Goal: Task Accomplishment & Management: Manage account settings

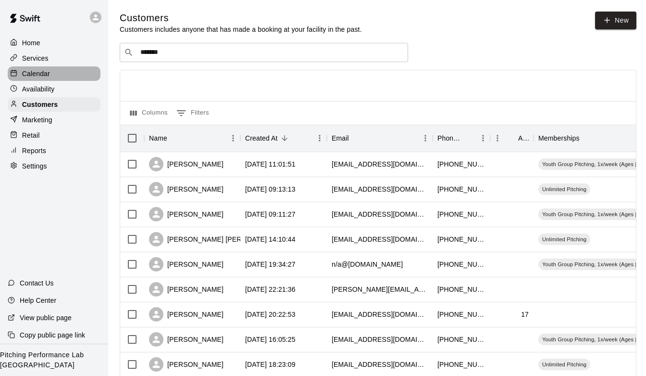
click at [36, 70] on p "Calendar" at bounding box center [36, 74] width 28 height 10
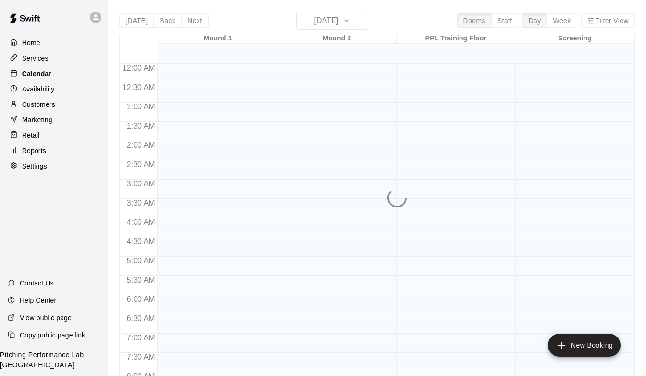
scroll to position [572, 0]
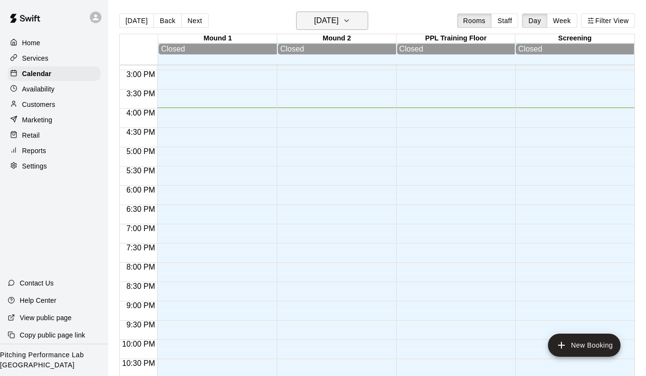
click at [352, 21] on button "[DATE]" at bounding box center [332, 21] width 72 height 18
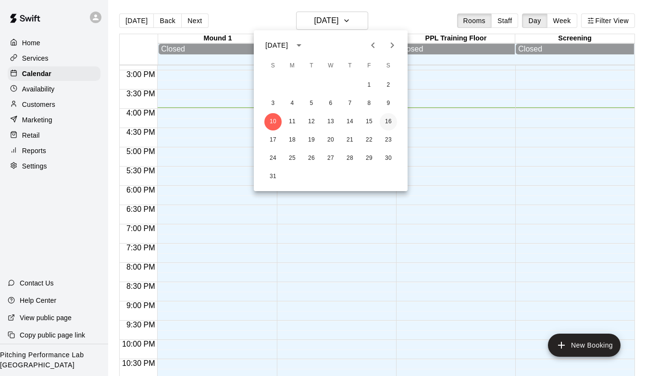
click at [386, 121] on button "16" at bounding box center [388, 121] width 17 height 17
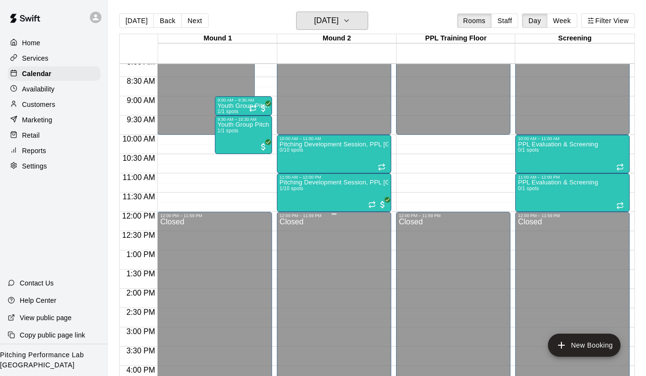
scroll to position [313, 0]
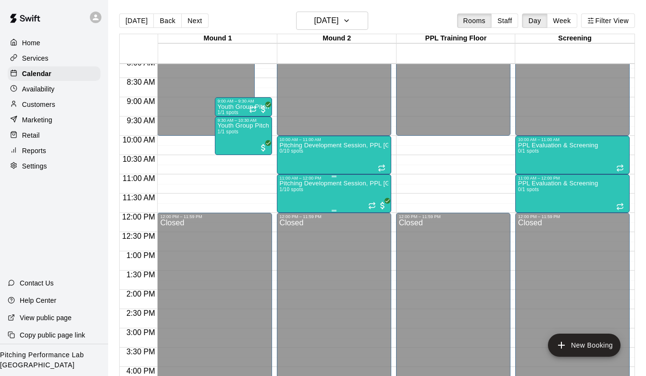
click at [326, 188] on div "Pitching Development Session, PPL [GEOGRAPHIC_DATA] (Ages [DEMOGRAPHIC_DATA]+) …" at bounding box center [334, 368] width 109 height 376
click at [286, 215] on img "edit" at bounding box center [289, 213] width 11 height 11
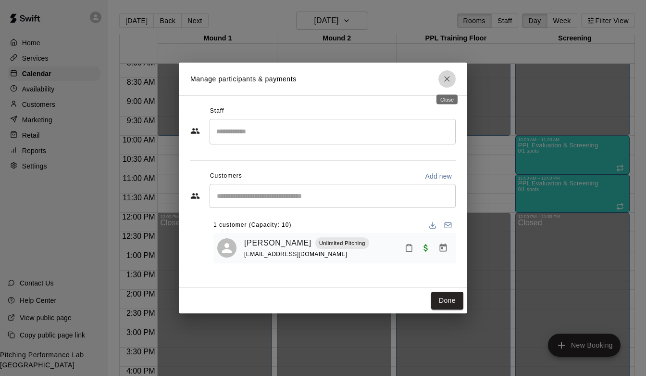
click at [451, 77] on icon "Close" at bounding box center [447, 79] width 10 height 10
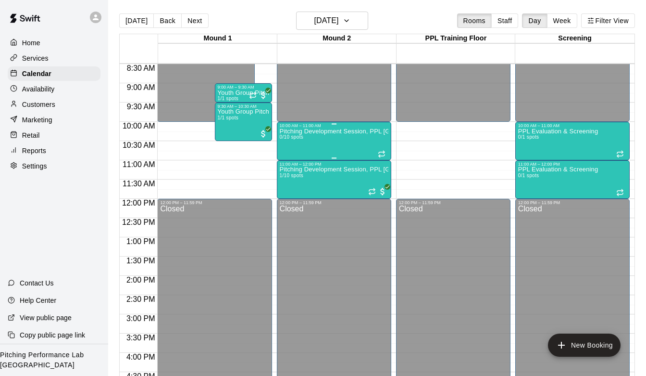
scroll to position [322, 0]
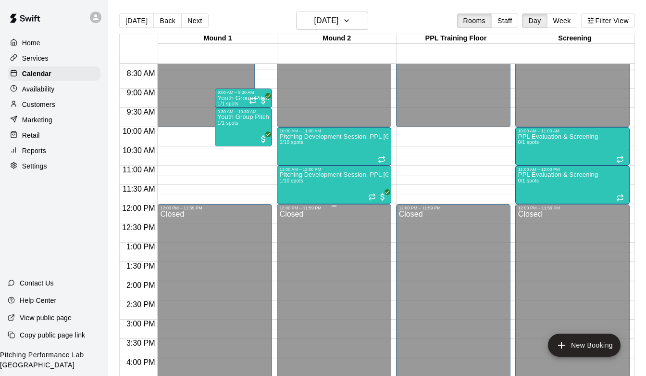
click at [329, 192] on div "Pitching Development Session, PPL [GEOGRAPHIC_DATA] (Ages [DEMOGRAPHIC_DATA]+) …" at bounding box center [334, 360] width 109 height 376
click at [288, 179] on icon "edit" at bounding box center [290, 182] width 12 height 12
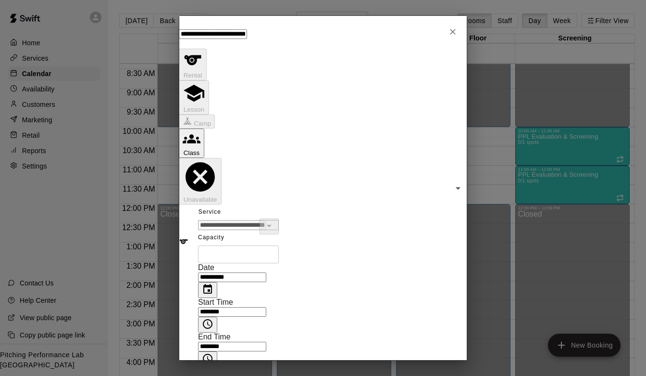
scroll to position [258, 0]
click at [447, 37] on button "Close" at bounding box center [452, 31] width 17 height 17
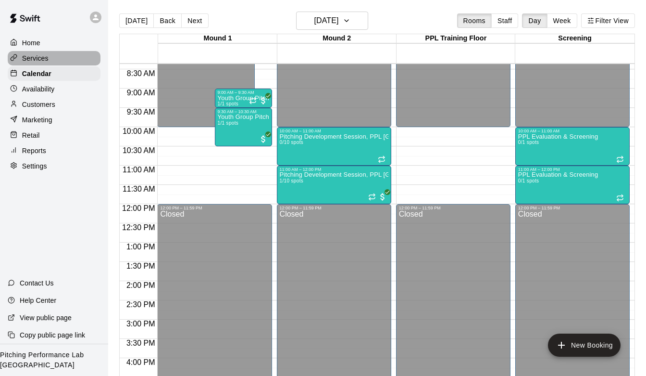
click at [64, 59] on div "Services" at bounding box center [54, 58] width 93 height 14
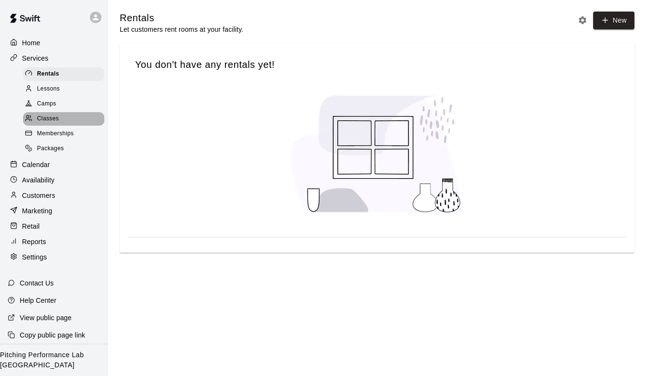
click at [68, 120] on div "Classes" at bounding box center [63, 118] width 81 height 13
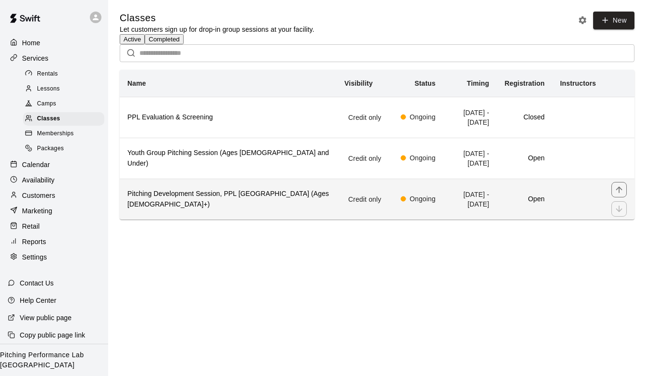
click at [163, 210] on h6 "Pitching Development Session, PPL [GEOGRAPHIC_DATA] (Ages [DEMOGRAPHIC_DATA]+)" at bounding box center [228, 198] width 202 height 21
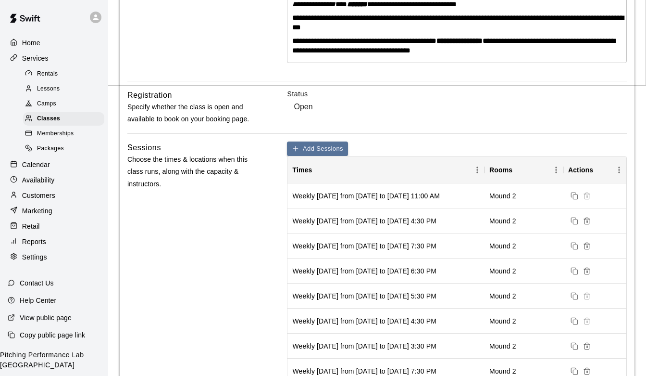
scroll to position [287, 0]
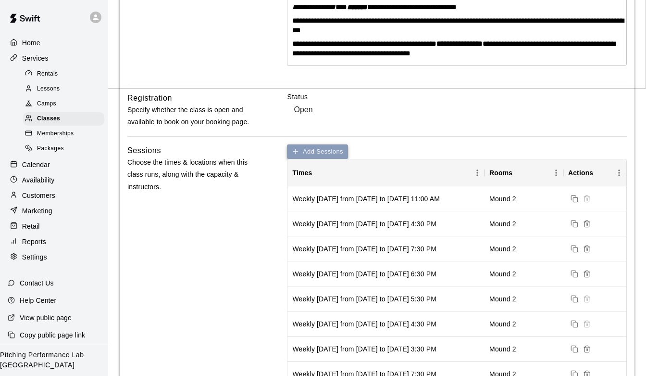
click at [348, 144] on button "Add Sessions" at bounding box center [317, 151] width 61 height 15
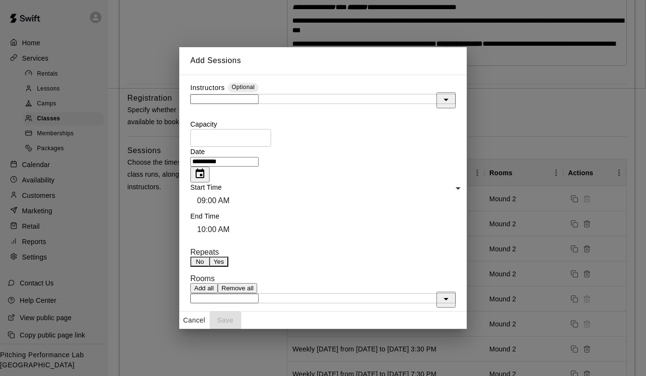
click at [222, 166] on input "**********" at bounding box center [224, 162] width 68 height 10
type input "**********"
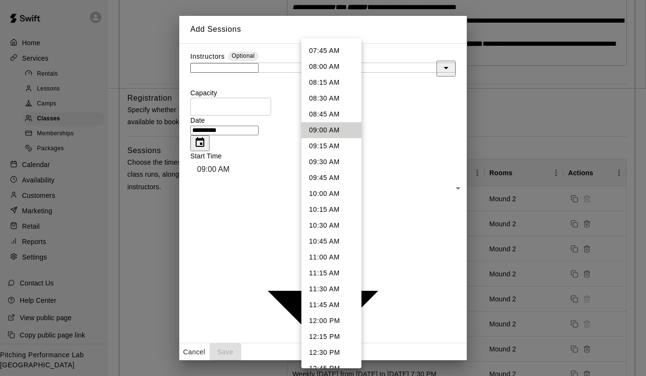
scroll to position [492, 0]
click at [331, 318] on li "12:00 PM" at bounding box center [331, 320] width 60 height 16
type input "********"
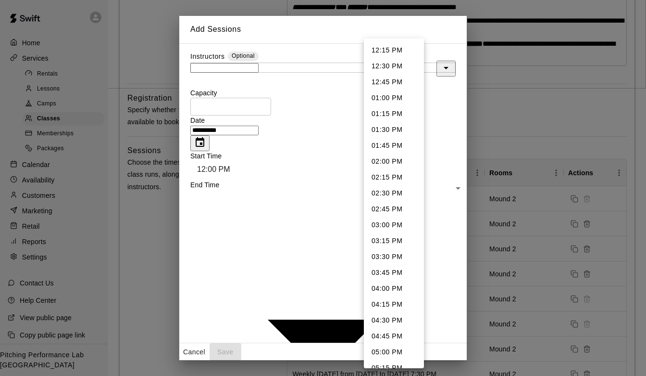
click at [397, 95] on li "01:00 PM" at bounding box center [394, 98] width 60 height 16
type input "********"
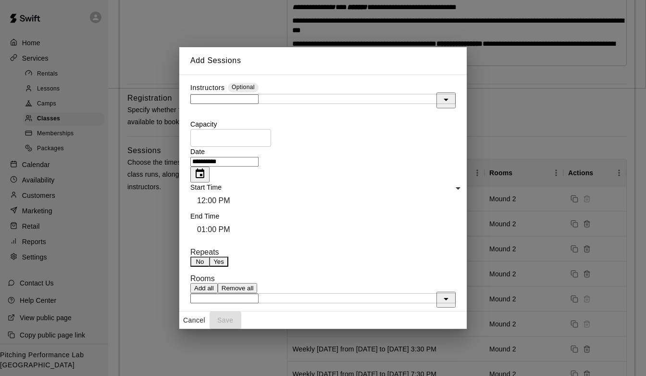
click at [228, 256] on button "Yes" at bounding box center [218, 261] width 19 height 10
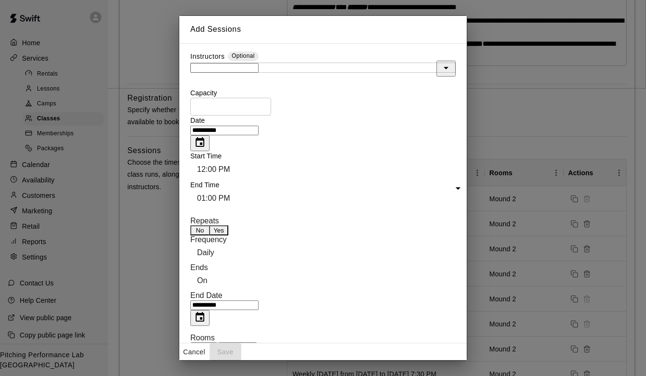
click at [214, 300] on input "**********" at bounding box center [224, 305] width 68 height 10
type input "**********"
click at [259, 369] on input "text" at bounding box center [224, 374] width 68 height 10
click at [245, 291] on li "Mound 2" at bounding box center [304, 299] width 250 height 16
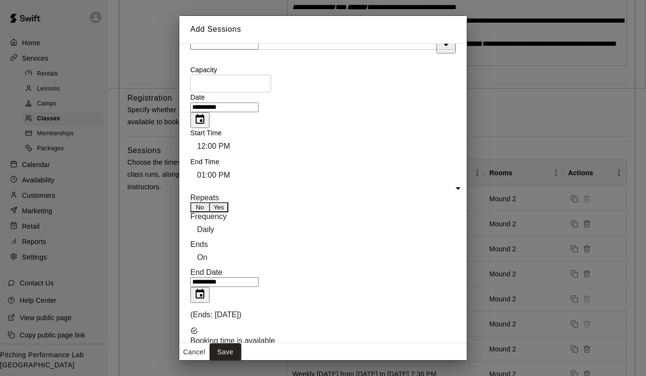
scroll to position [35, 0]
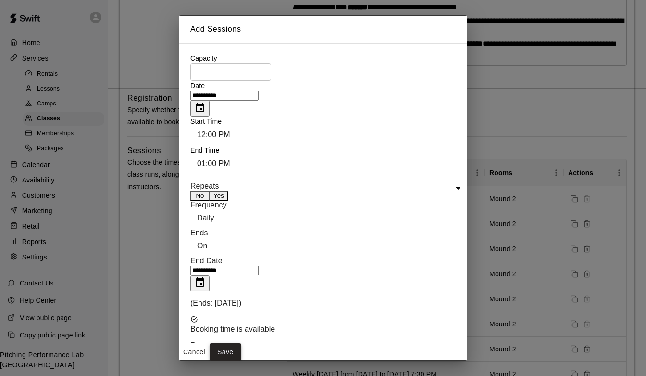
click at [241, 348] on button "Save" at bounding box center [226, 352] width 32 height 18
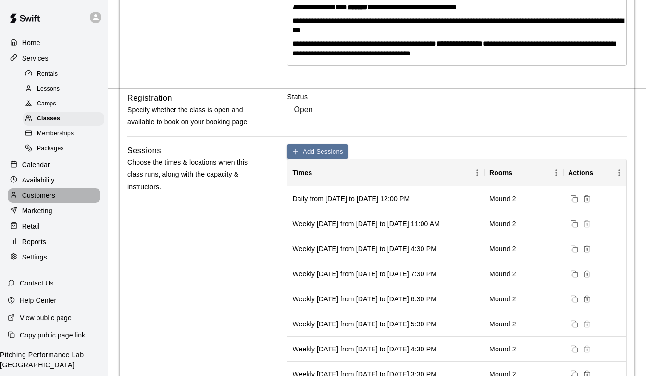
click at [42, 191] on p "Customers" at bounding box center [38, 195] width 33 height 10
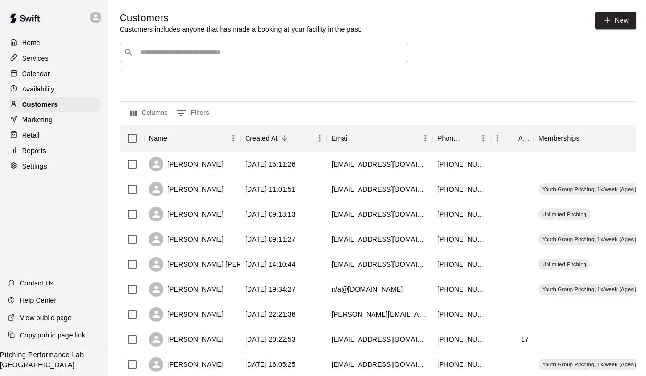
click at [46, 78] on p "Calendar" at bounding box center [36, 74] width 28 height 10
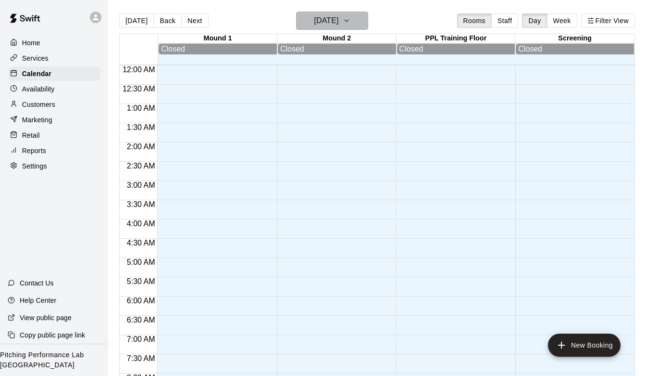
click at [331, 24] on h6 "[DATE]" at bounding box center [326, 20] width 25 height 13
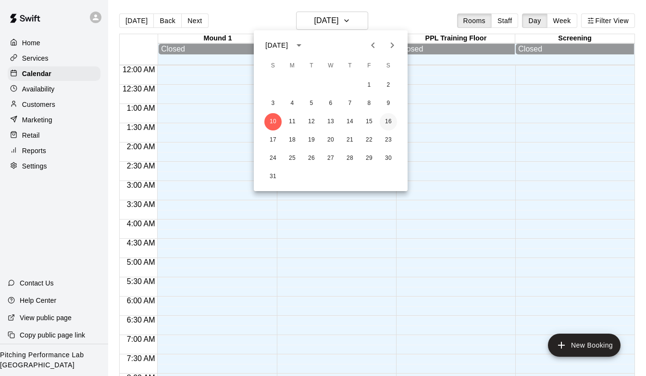
click at [388, 117] on button "16" at bounding box center [388, 121] width 17 height 17
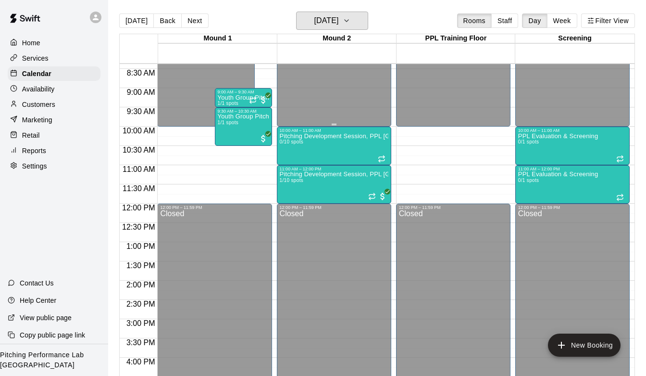
scroll to position [324, 0]
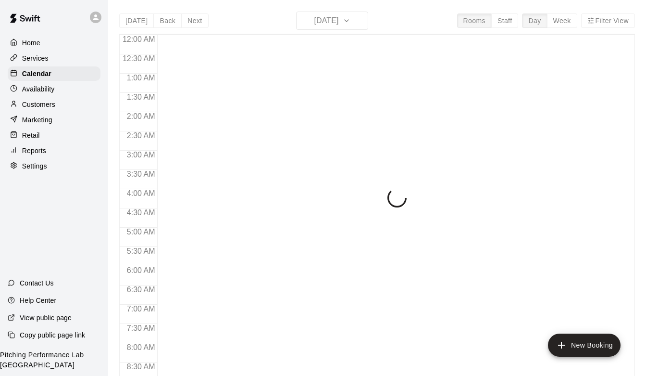
scroll to position [572, 0]
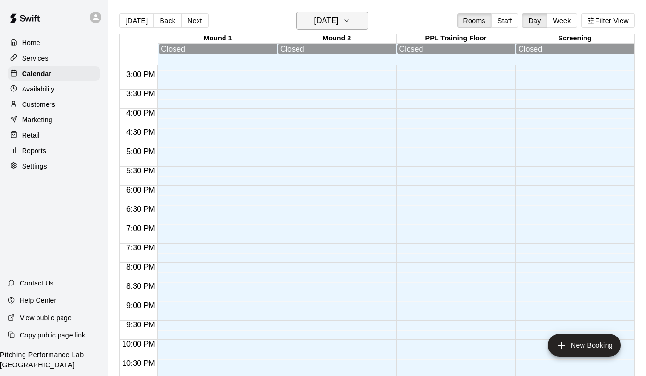
click at [338, 20] on h6 "[DATE]" at bounding box center [326, 20] width 25 height 13
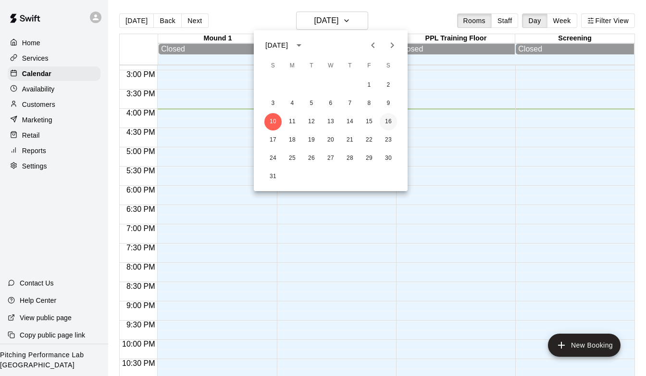
click at [388, 120] on button "16" at bounding box center [388, 121] width 17 height 17
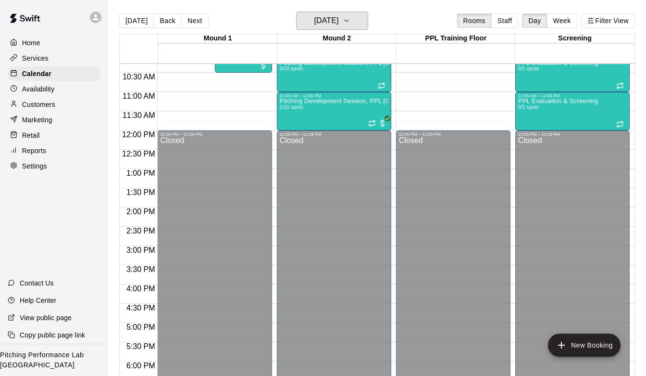
scroll to position [262, 0]
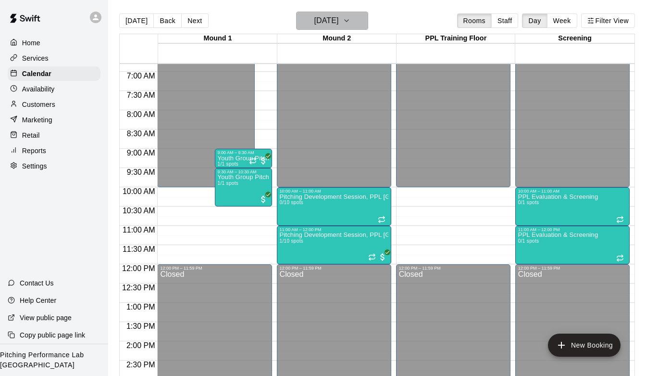
click at [362, 14] on button "[DATE]" at bounding box center [332, 21] width 72 height 18
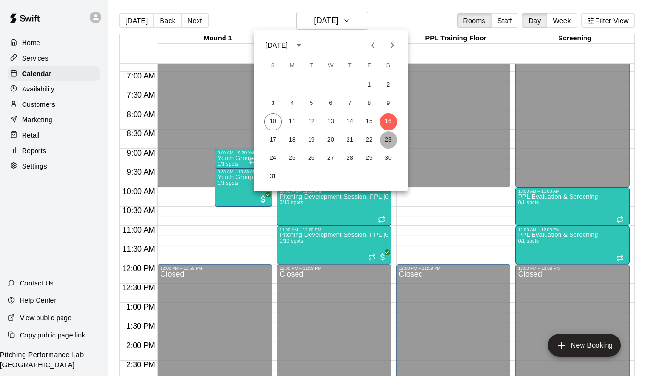
click at [390, 137] on button "23" at bounding box center [388, 139] width 17 height 17
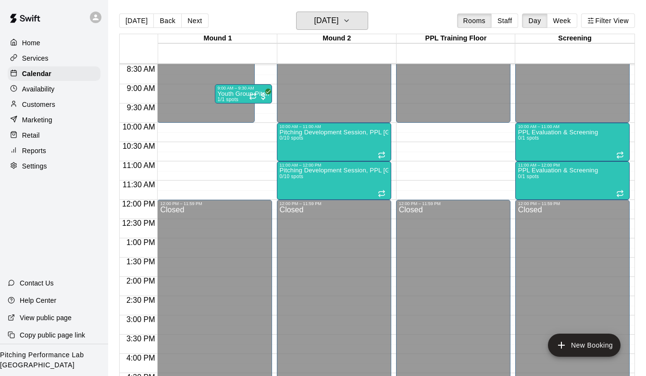
scroll to position [338, 0]
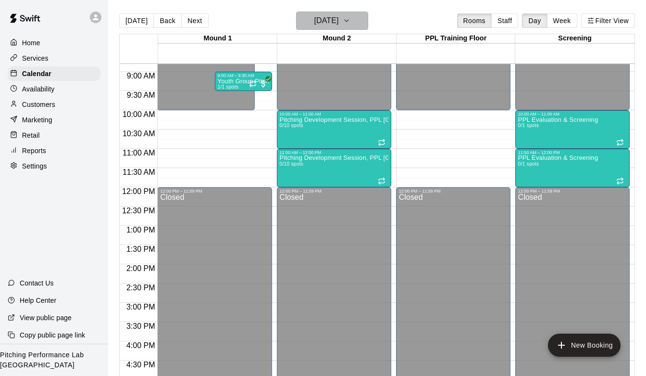
click at [351, 18] on icon "button" at bounding box center [347, 21] width 8 height 12
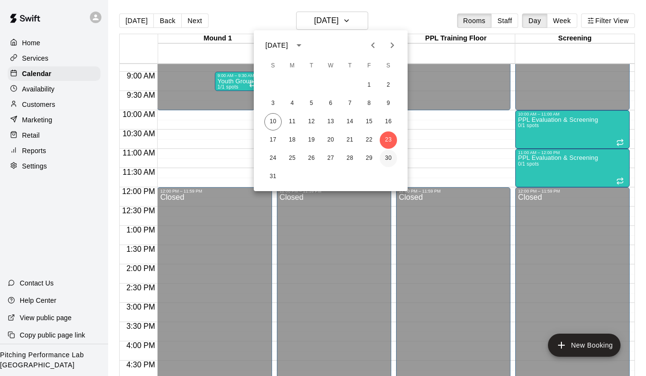
click at [387, 156] on button "30" at bounding box center [388, 158] width 17 height 17
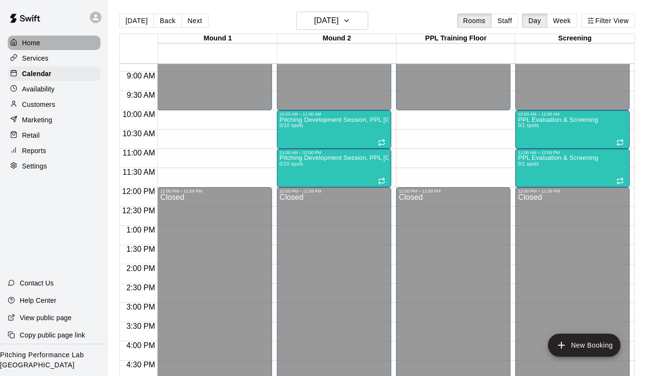
click at [39, 43] on p "Home" at bounding box center [31, 43] width 18 height 10
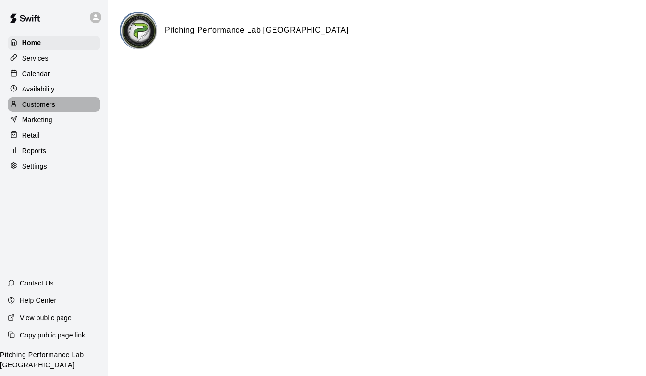
click at [59, 108] on div "Customers" at bounding box center [54, 104] width 93 height 14
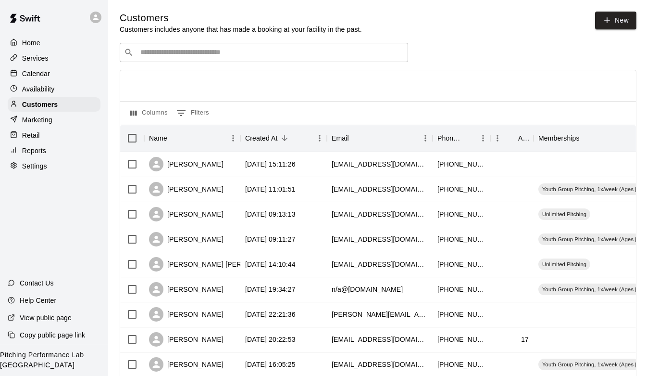
click at [51, 69] on div "Calendar" at bounding box center [54, 73] width 93 height 14
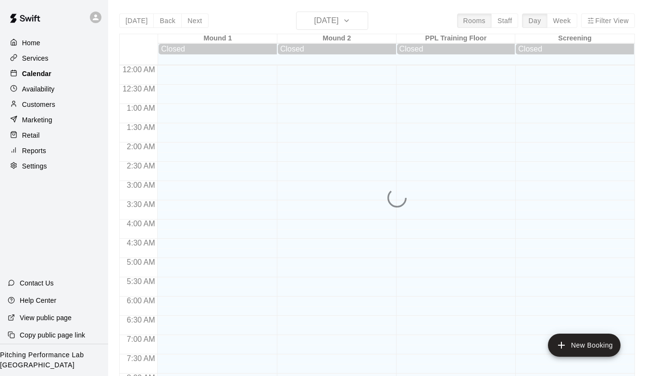
scroll to position [572, 0]
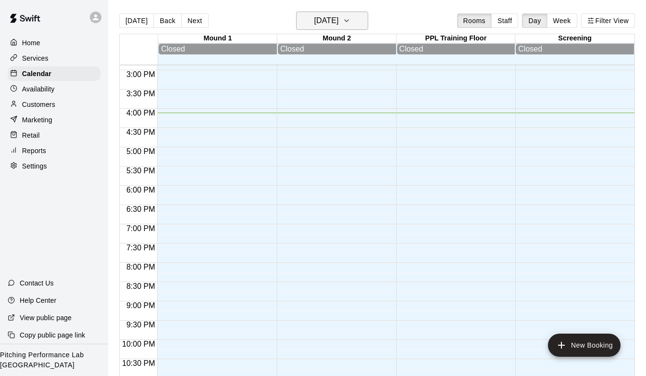
click at [338, 25] on h6 "[DATE]" at bounding box center [326, 20] width 25 height 13
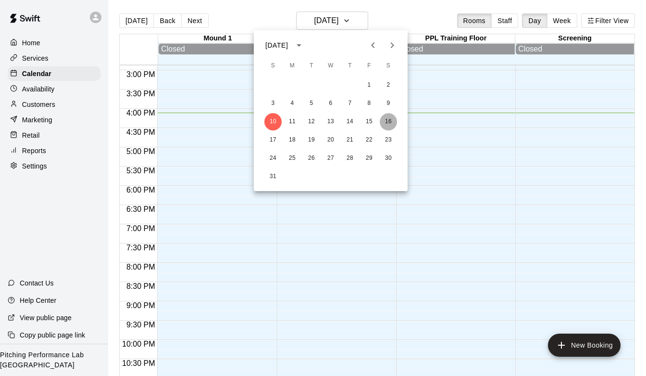
click at [388, 122] on button "16" at bounding box center [388, 121] width 17 height 17
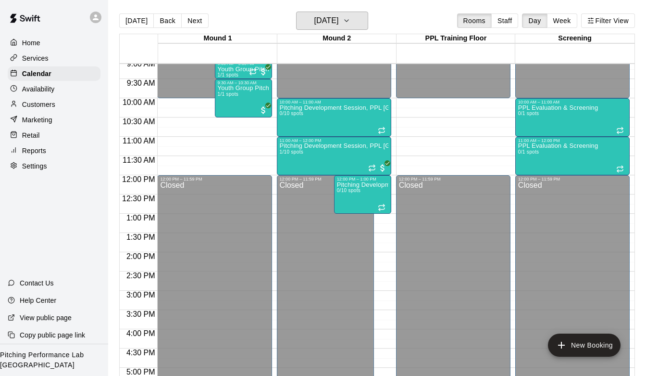
scroll to position [338, 0]
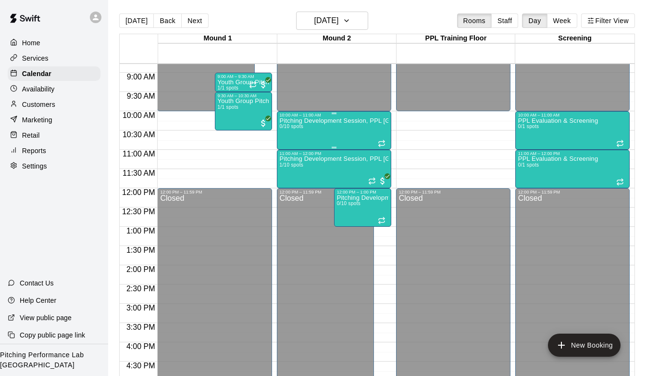
click at [346, 127] on div "Pitching Development Session, PPL Louisville (Ages 13+) 0/10 spots" at bounding box center [334, 305] width 109 height 376
click at [287, 171] on icon "delete" at bounding box center [290, 174] width 12 height 12
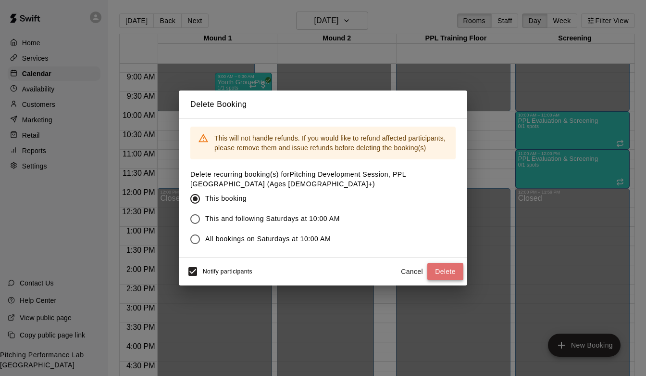
click at [448, 271] on button "Delete" at bounding box center [445, 272] width 36 height 18
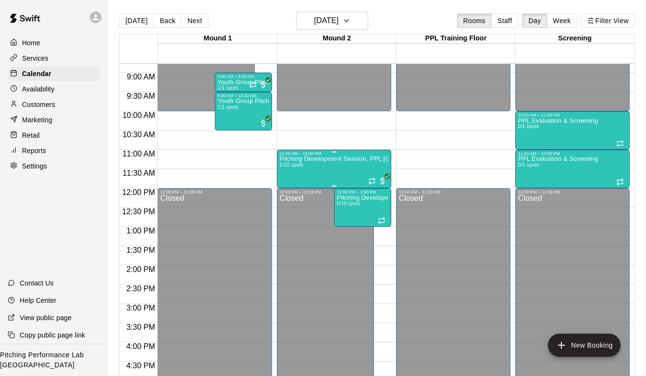
click at [334, 165] on div "Pitching Development Session, PPL [GEOGRAPHIC_DATA] (Ages [DEMOGRAPHIC_DATA]+) …" at bounding box center [334, 344] width 109 height 376
click at [288, 210] on icon "delete" at bounding box center [289, 212] width 7 height 9
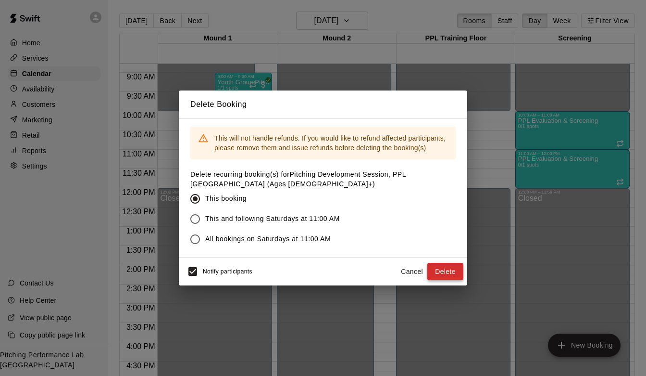
click at [441, 266] on button "Delete" at bounding box center [445, 272] width 36 height 18
